Goal: Information Seeking & Learning: Learn about a topic

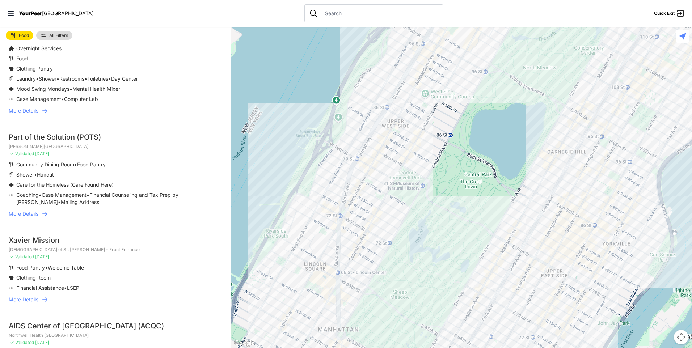
scroll to position [181, 0]
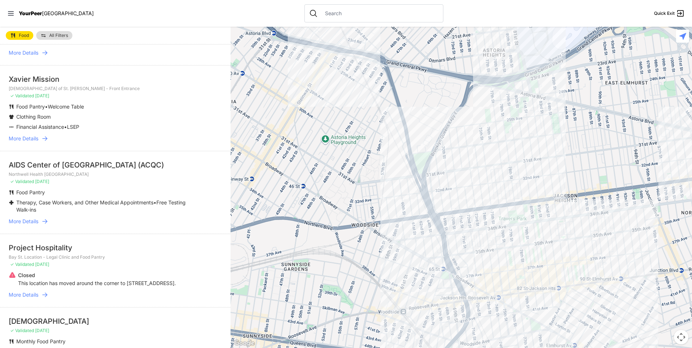
select select "nearby"
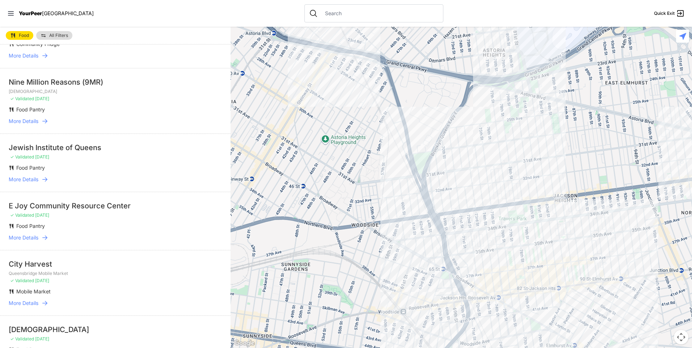
scroll to position [1105, 0]
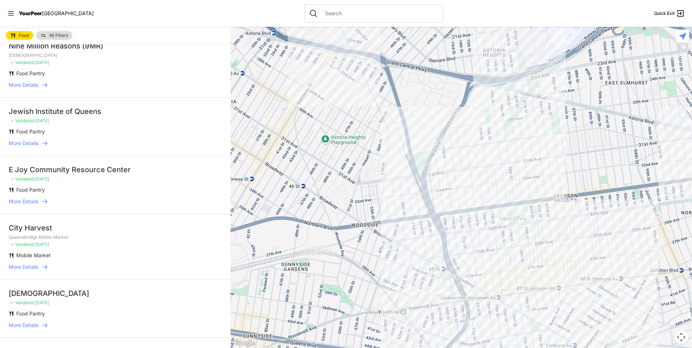
click at [31, 322] on span "More Details" at bounding box center [24, 325] width 30 height 7
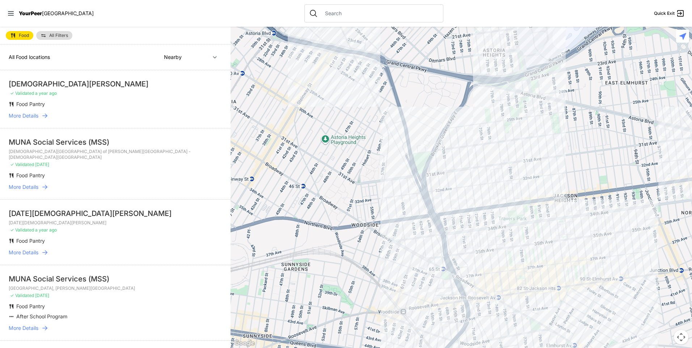
select select "recentlyUpdated"
